Goal: Navigation & Orientation: Find specific page/section

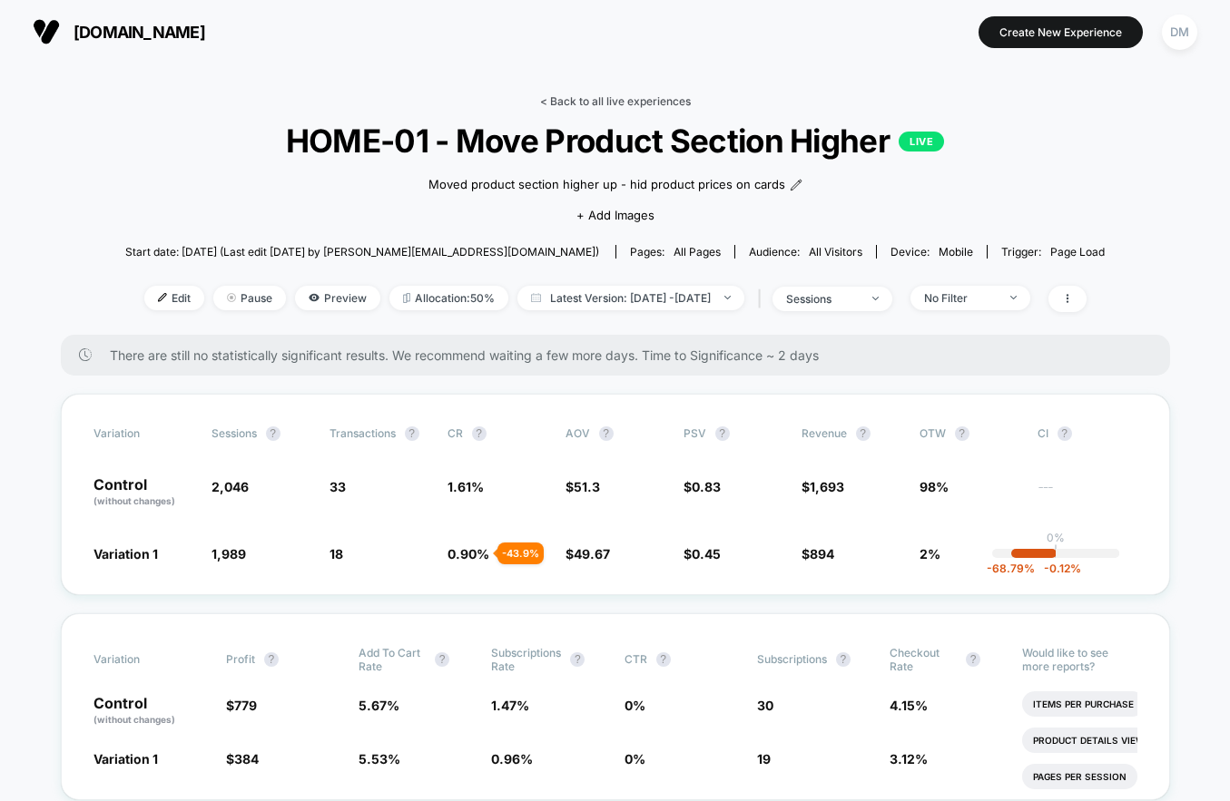
click at [576, 97] on link "< Back to all live experiences" at bounding box center [615, 101] width 151 height 14
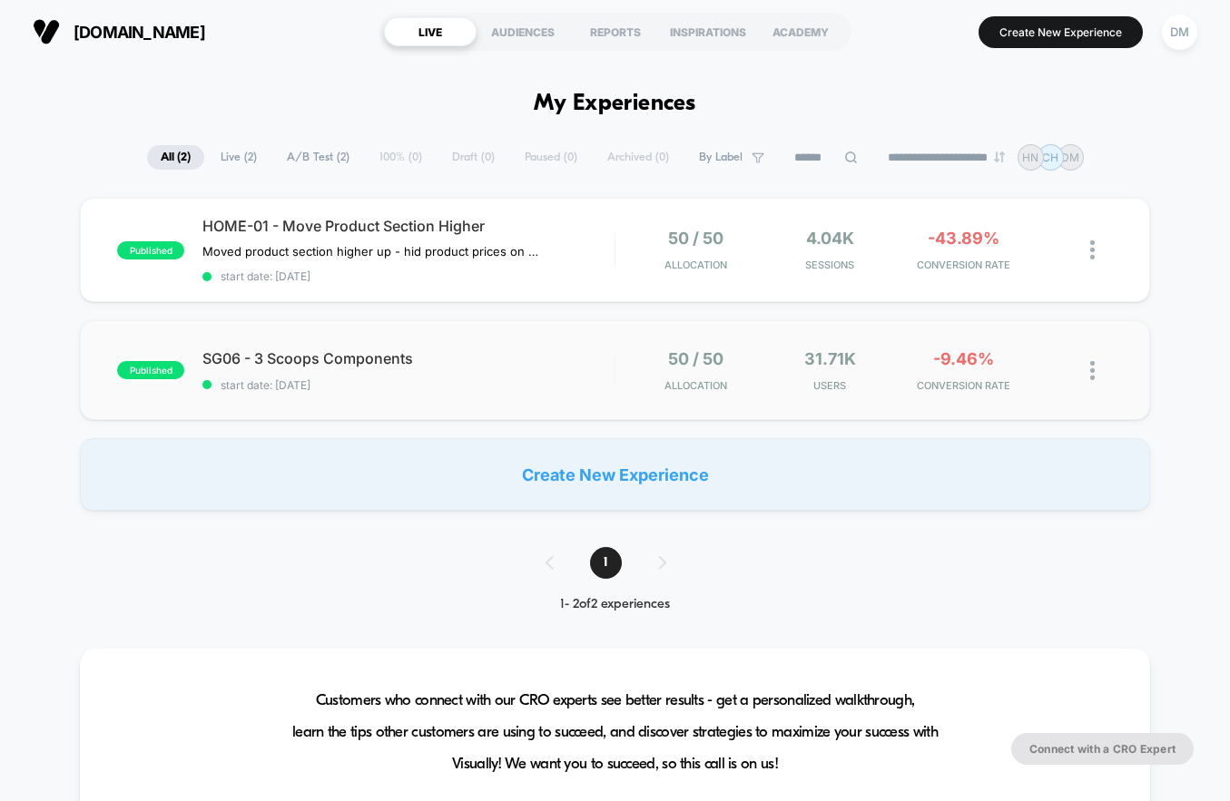
click at [566, 393] on div "published SG06 - 3 Scoops Components start date: 9/27/2025 50 / 50 Allocation 3…" at bounding box center [615, 370] width 1070 height 100
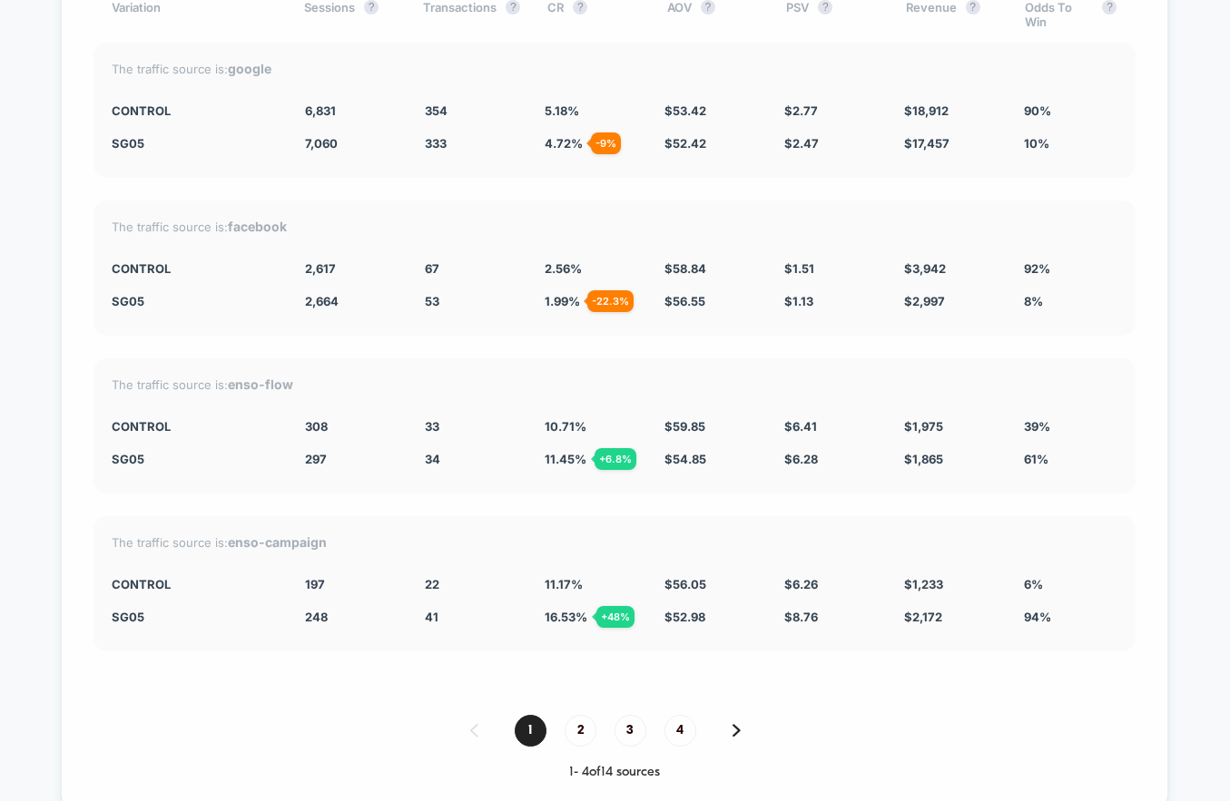
scroll to position [5226, 0]
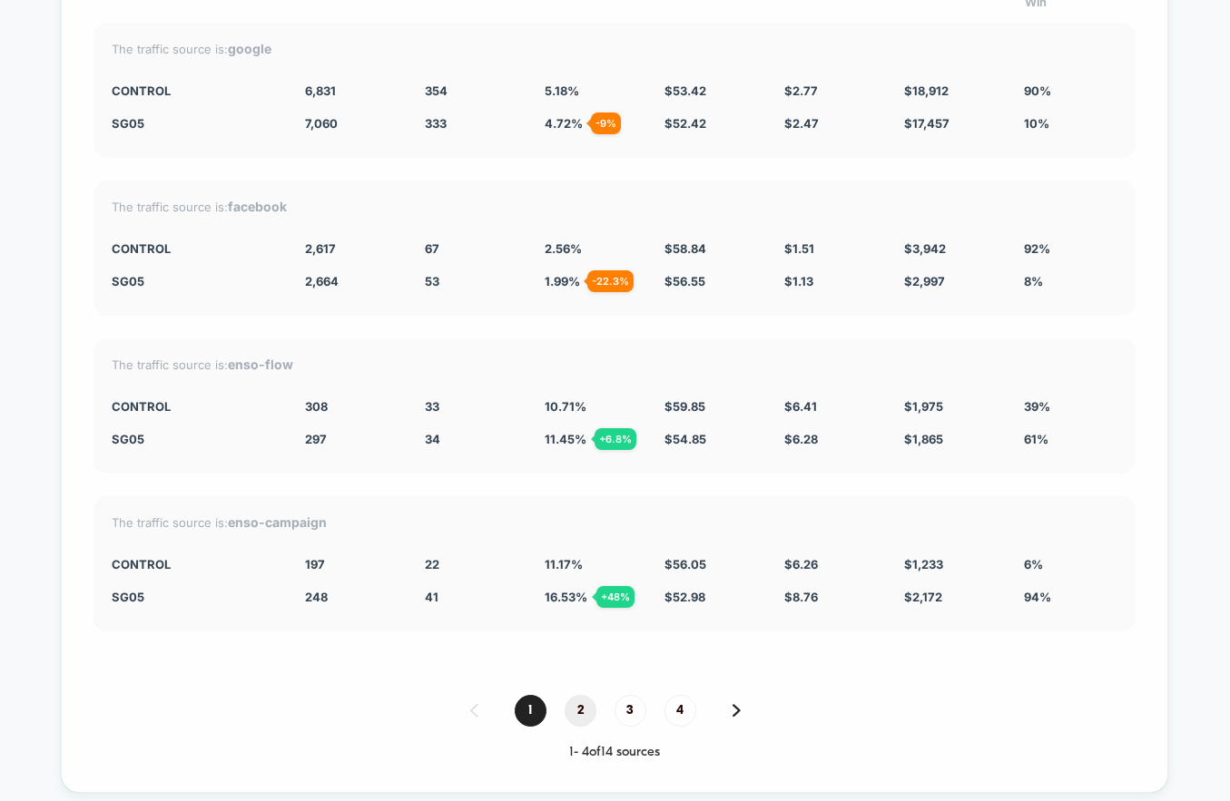
click at [586, 713] on span "2" at bounding box center [580, 711] width 32 height 32
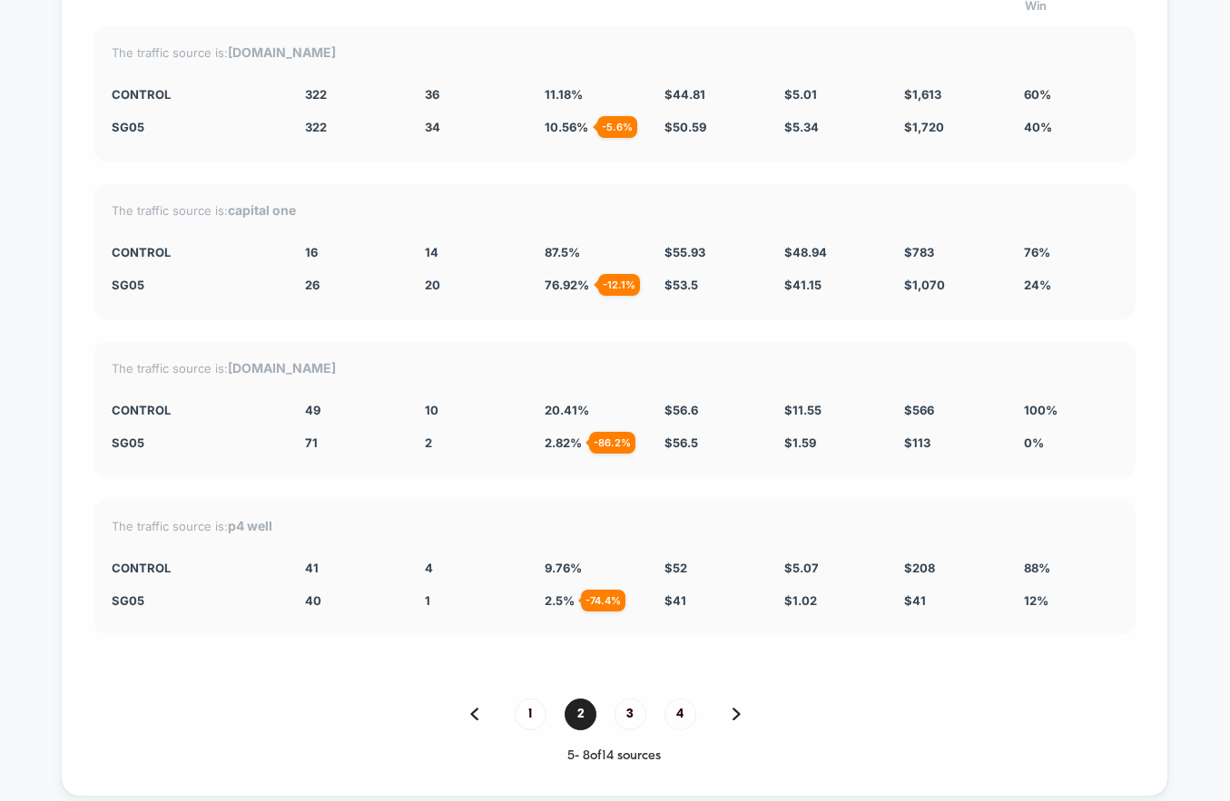
scroll to position [5224, 0]
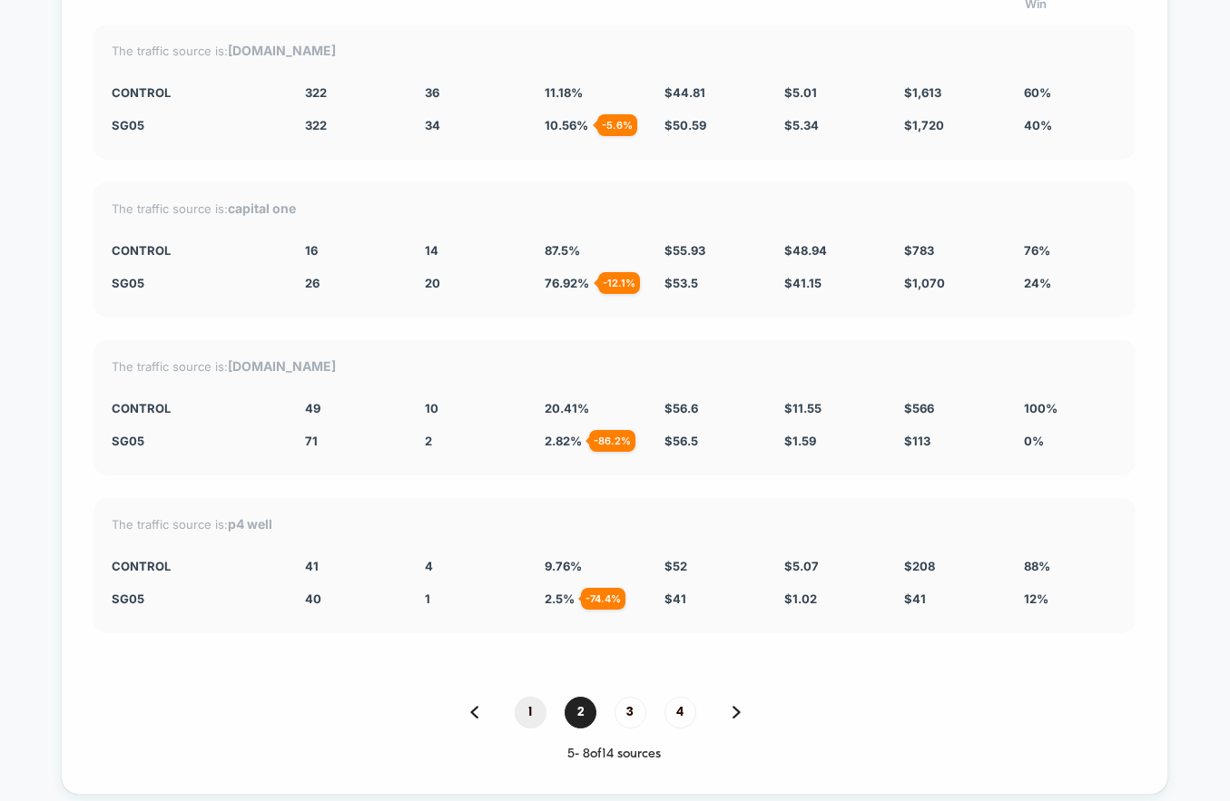
click at [532, 718] on span "1" at bounding box center [531, 713] width 32 height 32
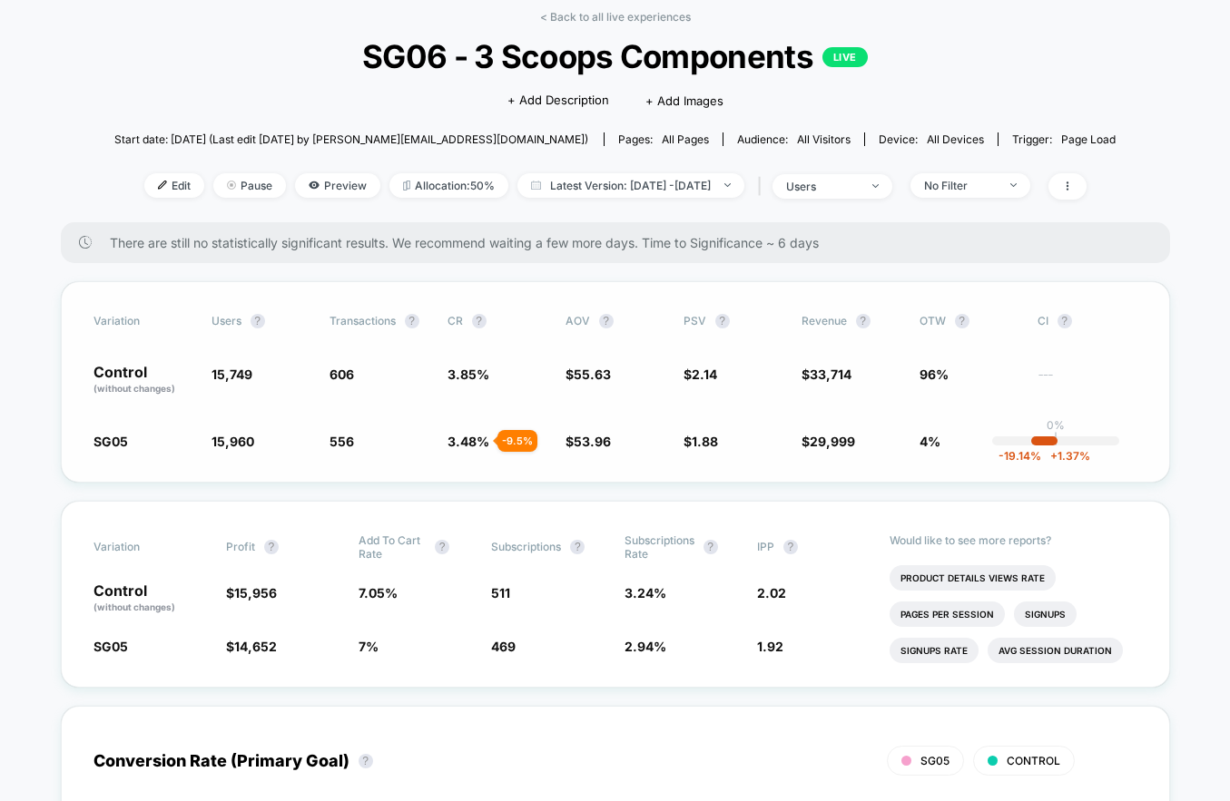
scroll to position [86, 0]
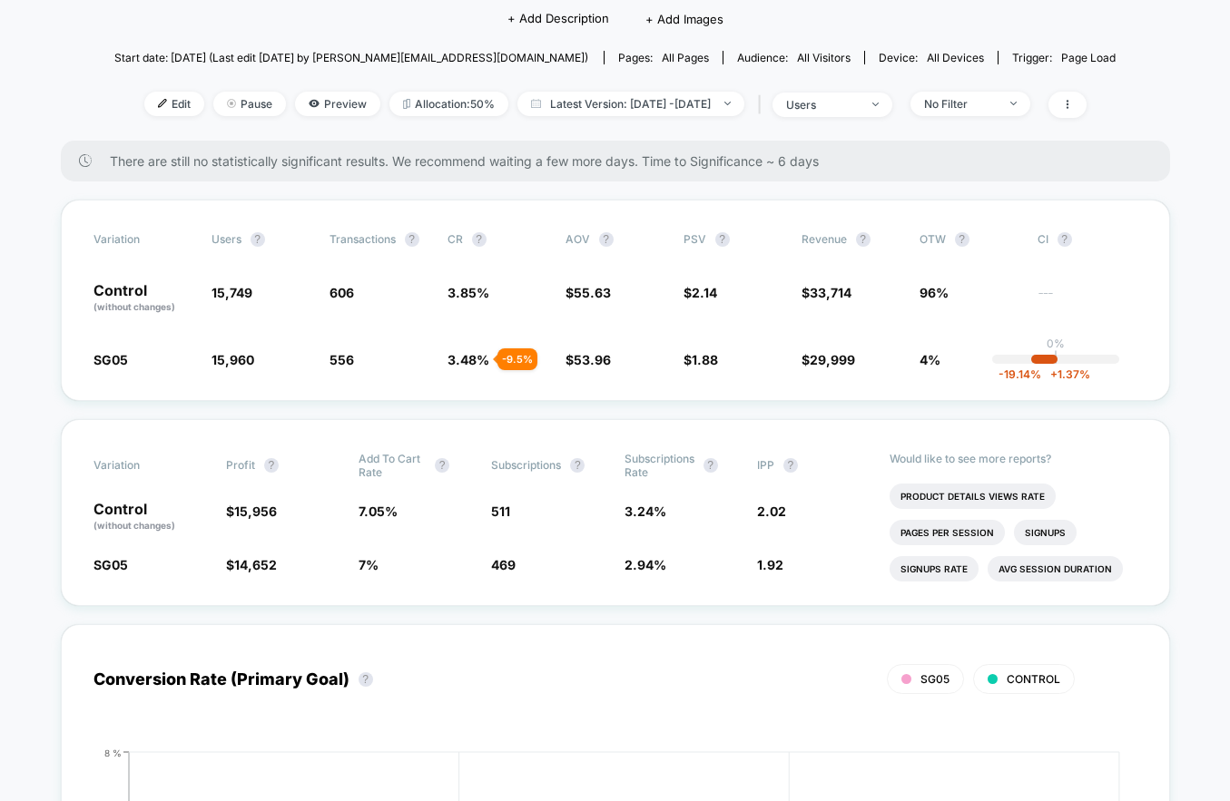
scroll to position [0, 0]
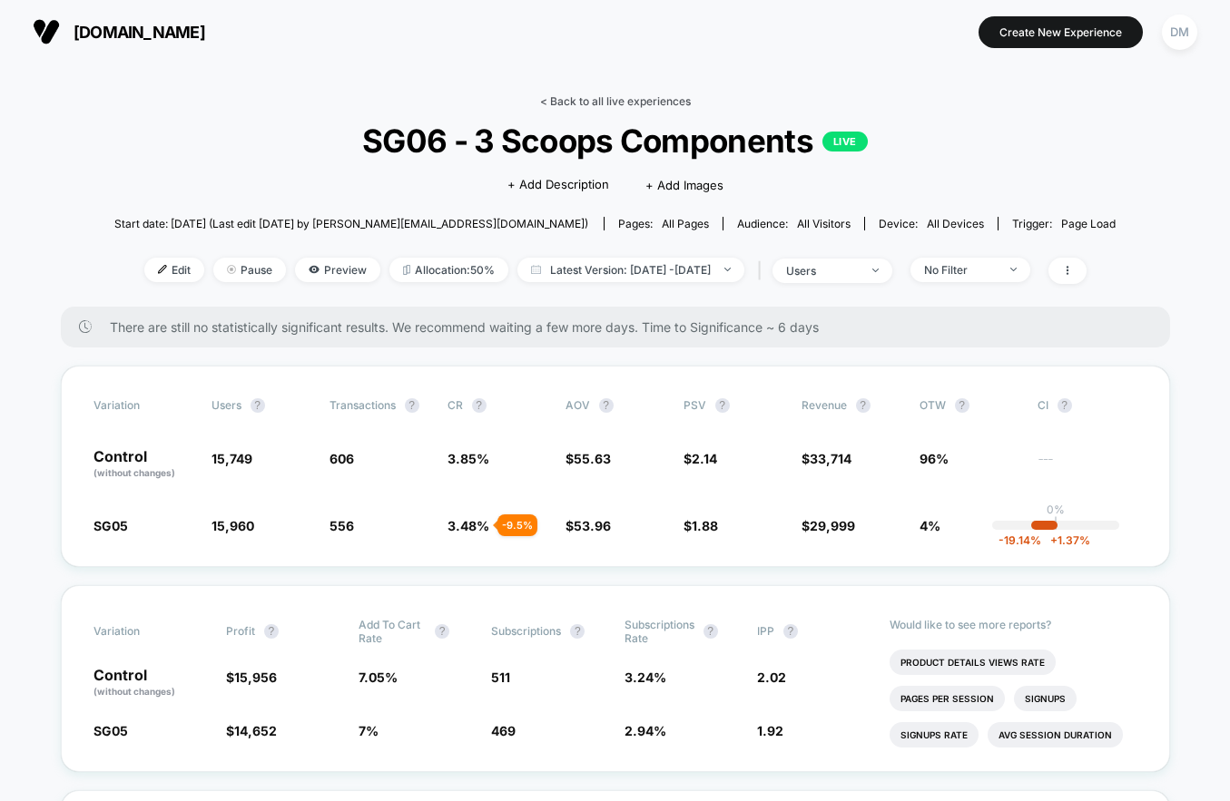
click at [614, 101] on link "< Back to all live experiences" at bounding box center [615, 101] width 151 height 14
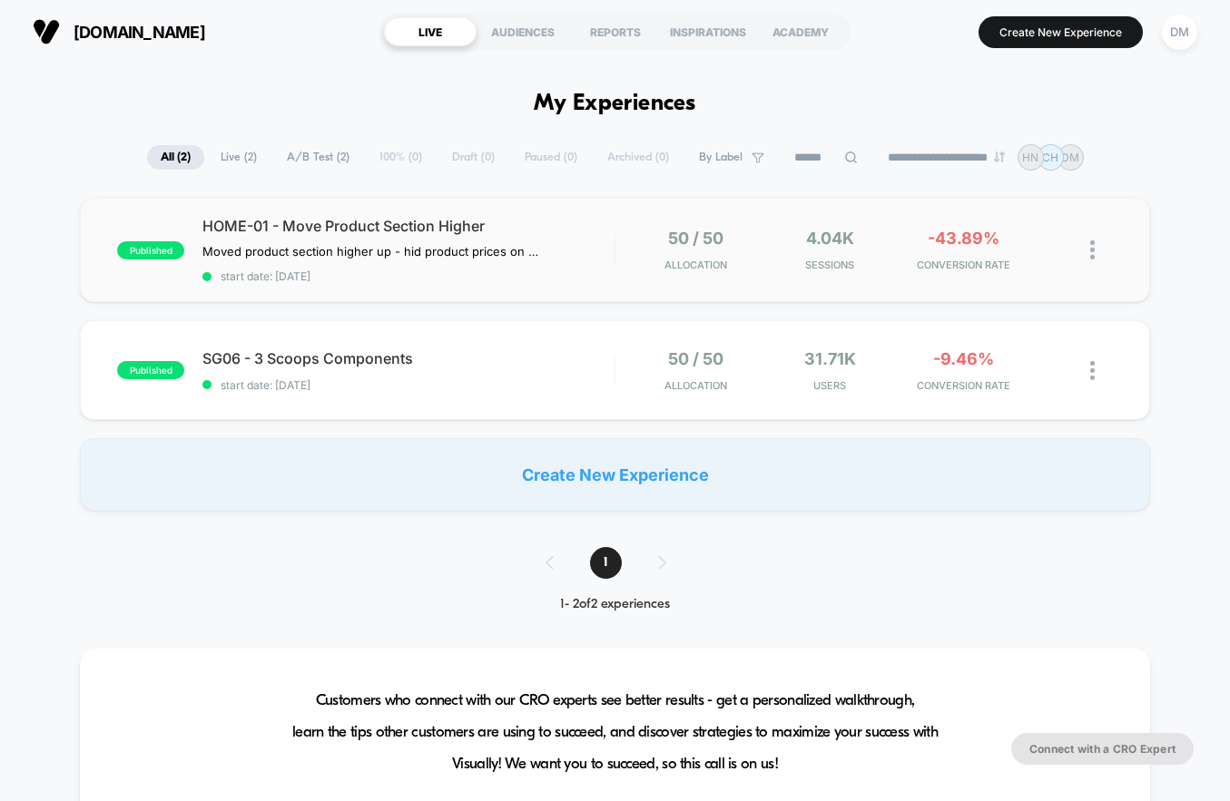
click at [589, 289] on div "published HOME-01 - Move Product Section Higher Moved product section higher up…" at bounding box center [615, 250] width 1070 height 104
